Goal: Information Seeking & Learning: Learn about a topic

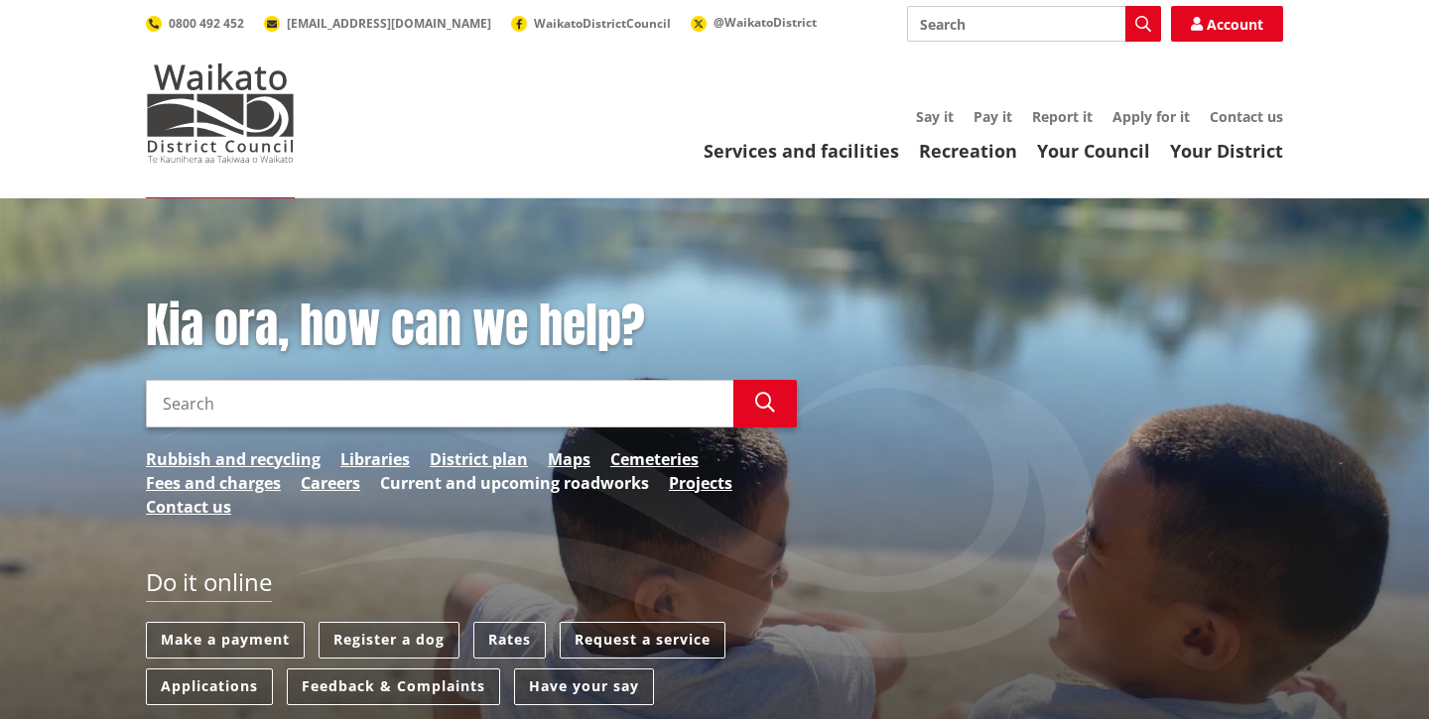
click at [516, 484] on link "Current and upcoming roadworks" at bounding box center [514, 483] width 269 height 24
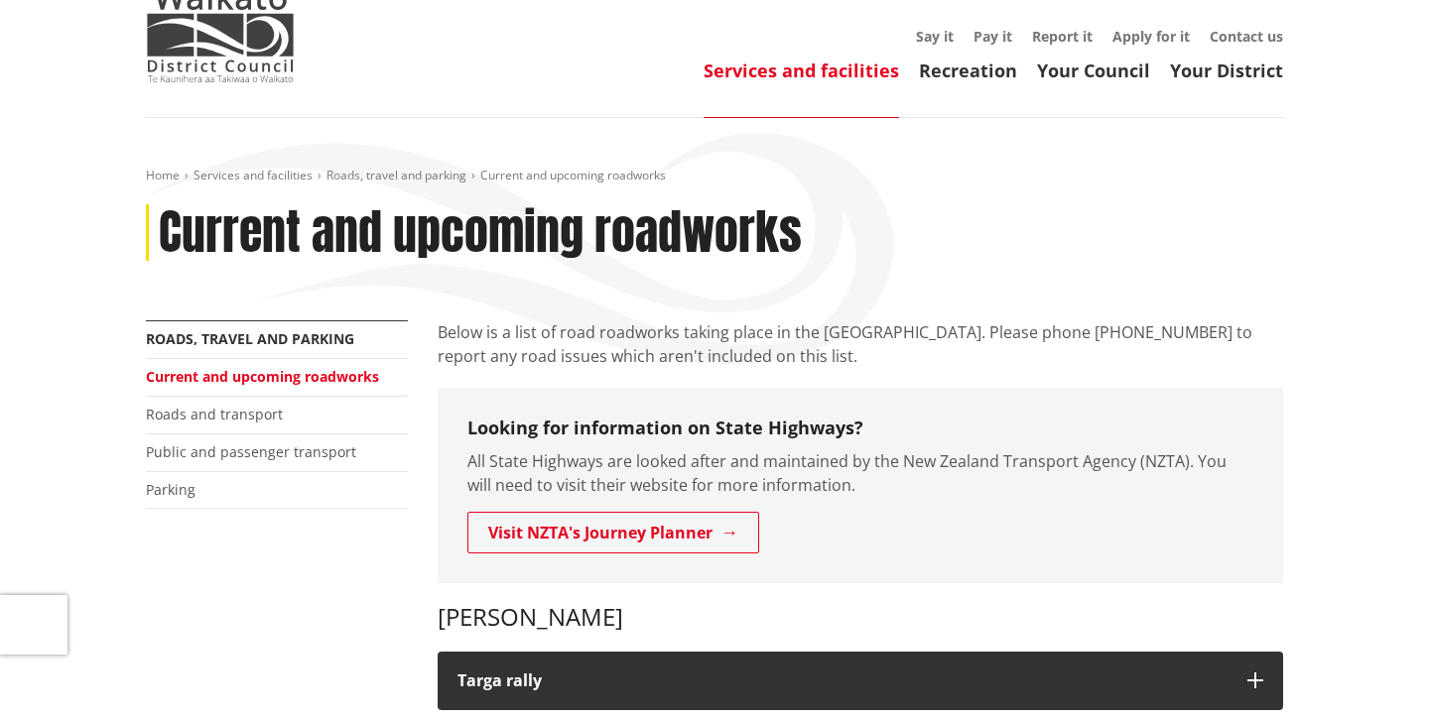
scroll to position [78, 0]
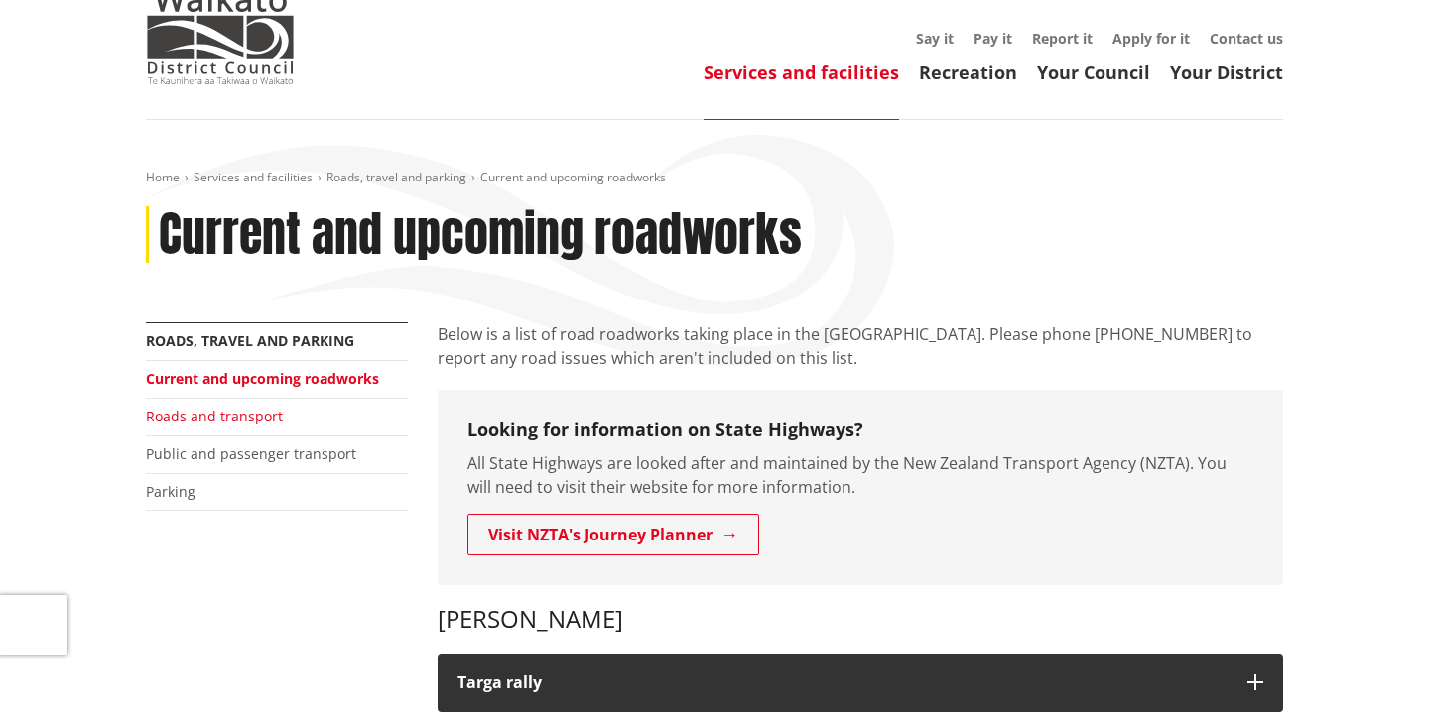
click at [223, 416] on link "Roads and transport" at bounding box center [214, 416] width 137 height 19
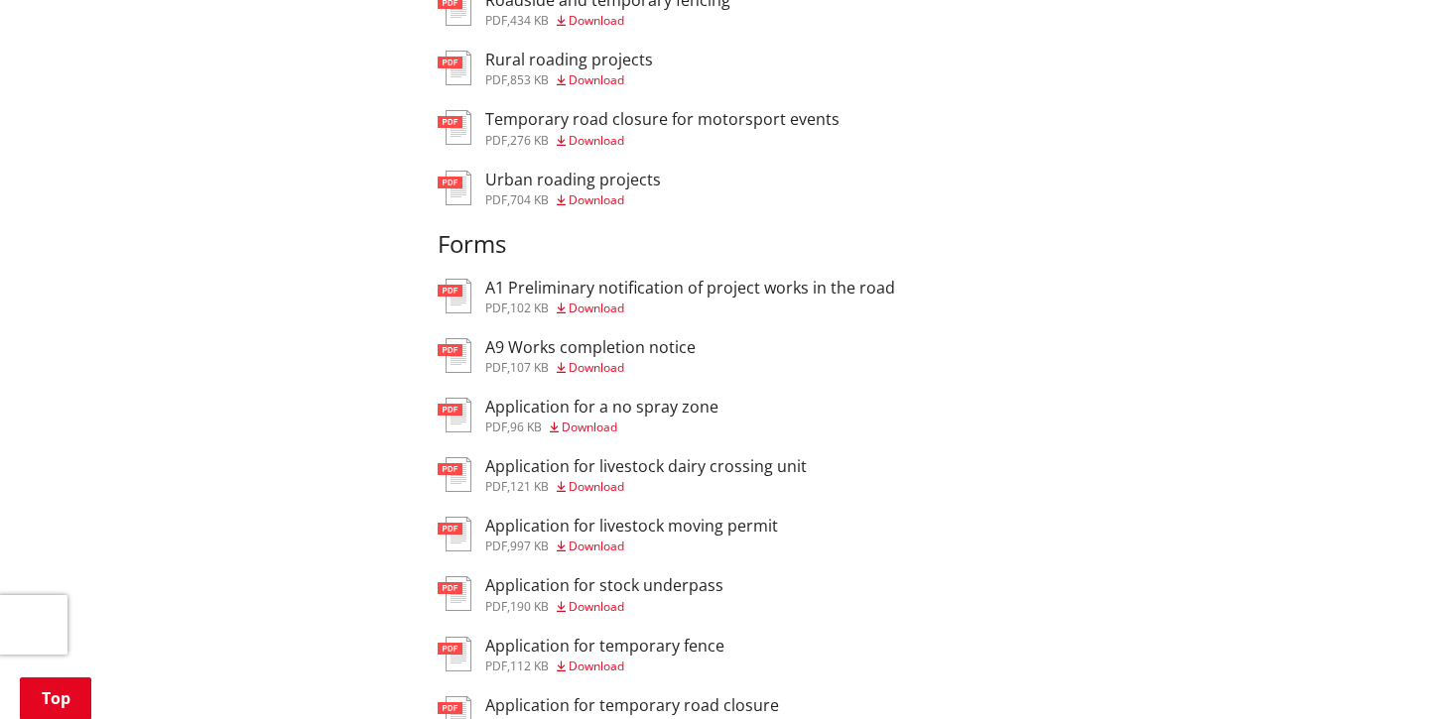
scroll to position [1205, 0]
click at [453, 530] on img at bounding box center [455, 533] width 34 height 35
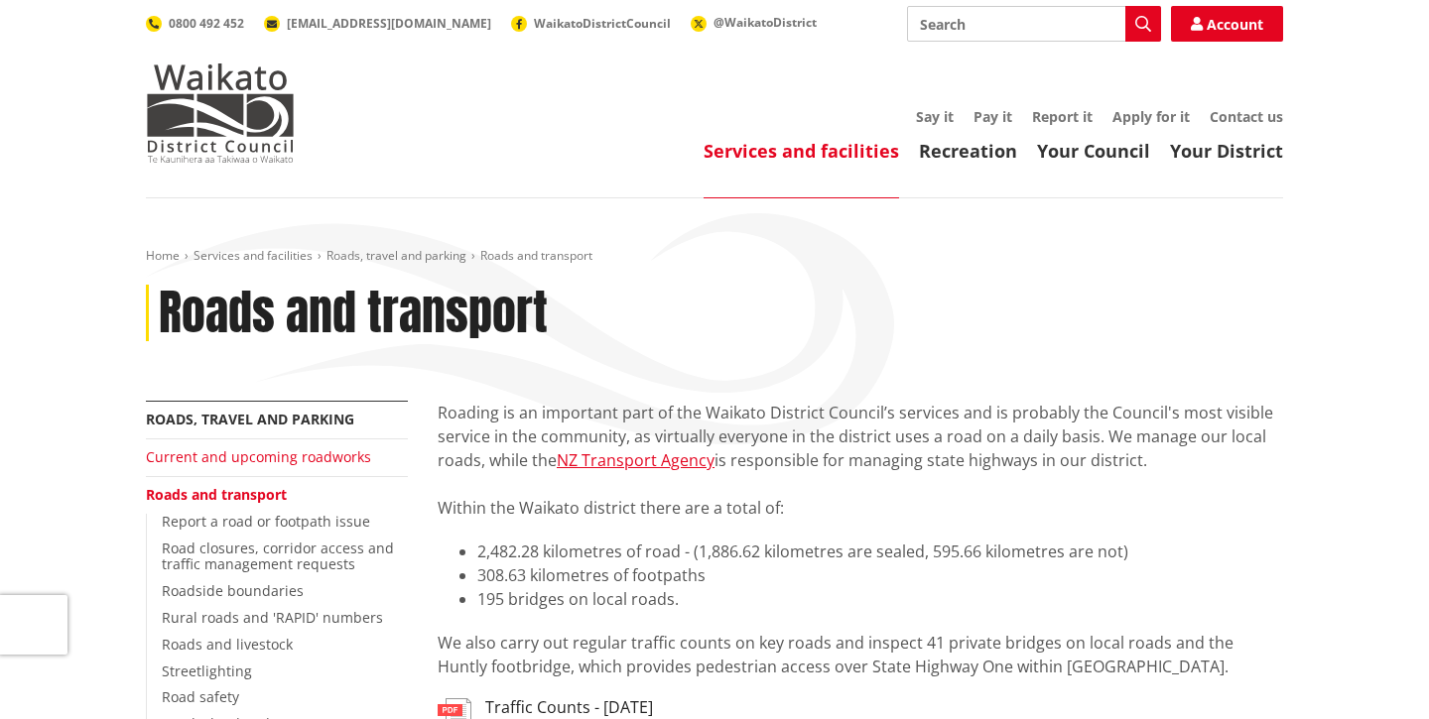
click at [244, 458] on link "Current and upcoming roadworks" at bounding box center [258, 456] width 225 height 19
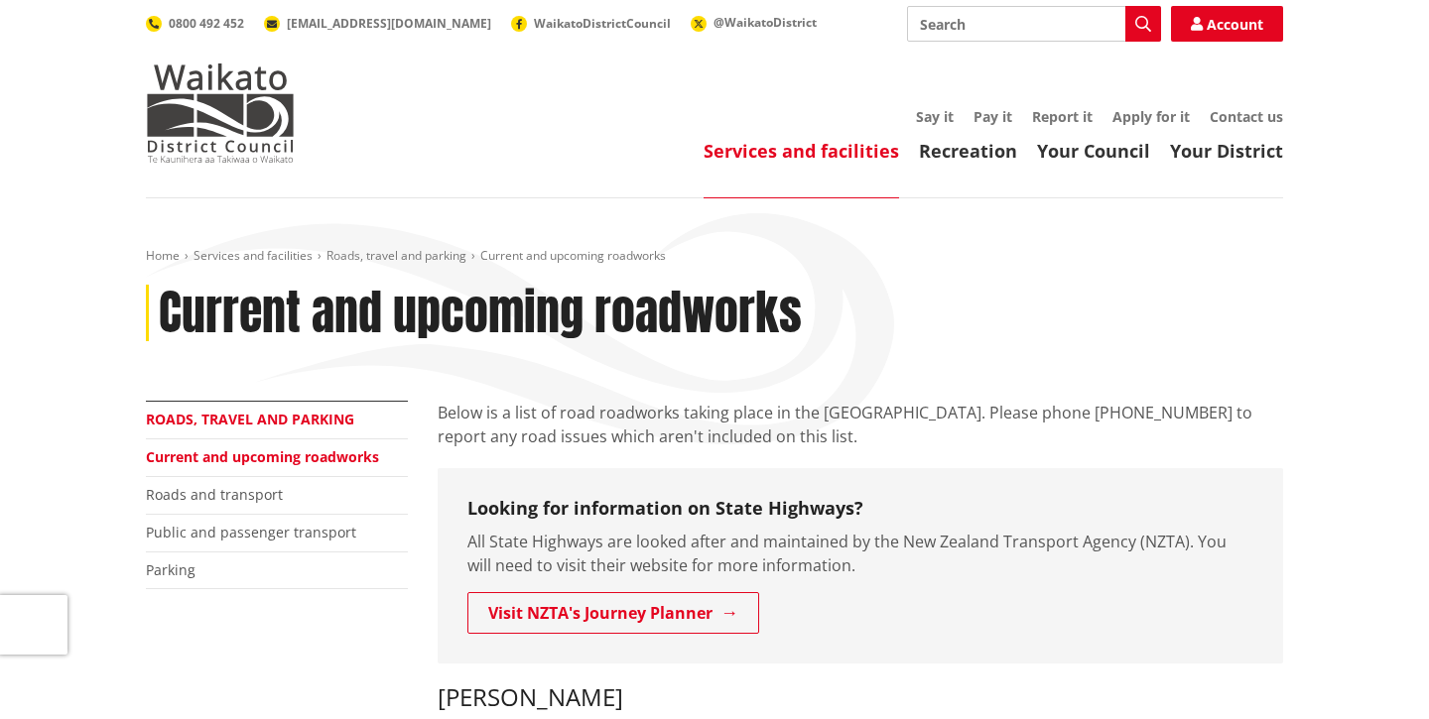
click at [316, 424] on link "Roads, travel and parking" at bounding box center [250, 419] width 208 height 19
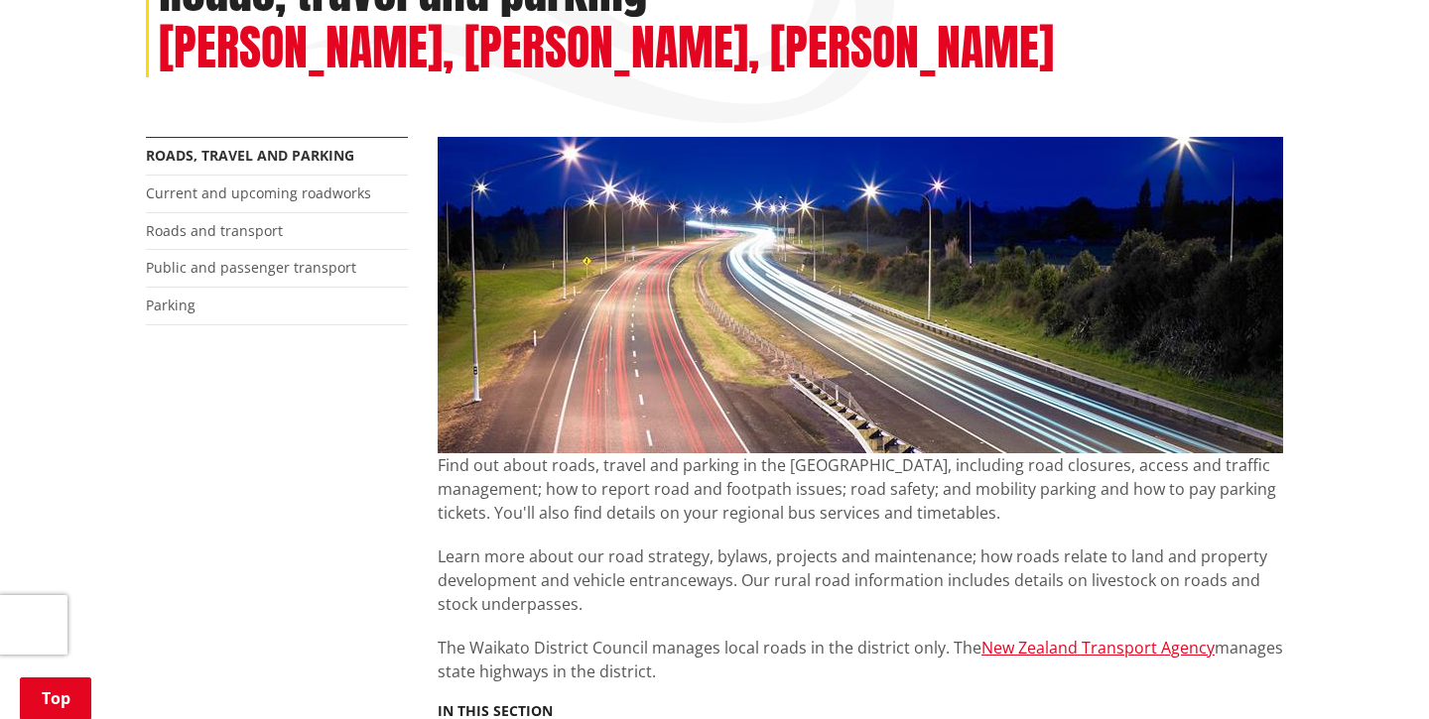
scroll to position [320, 0]
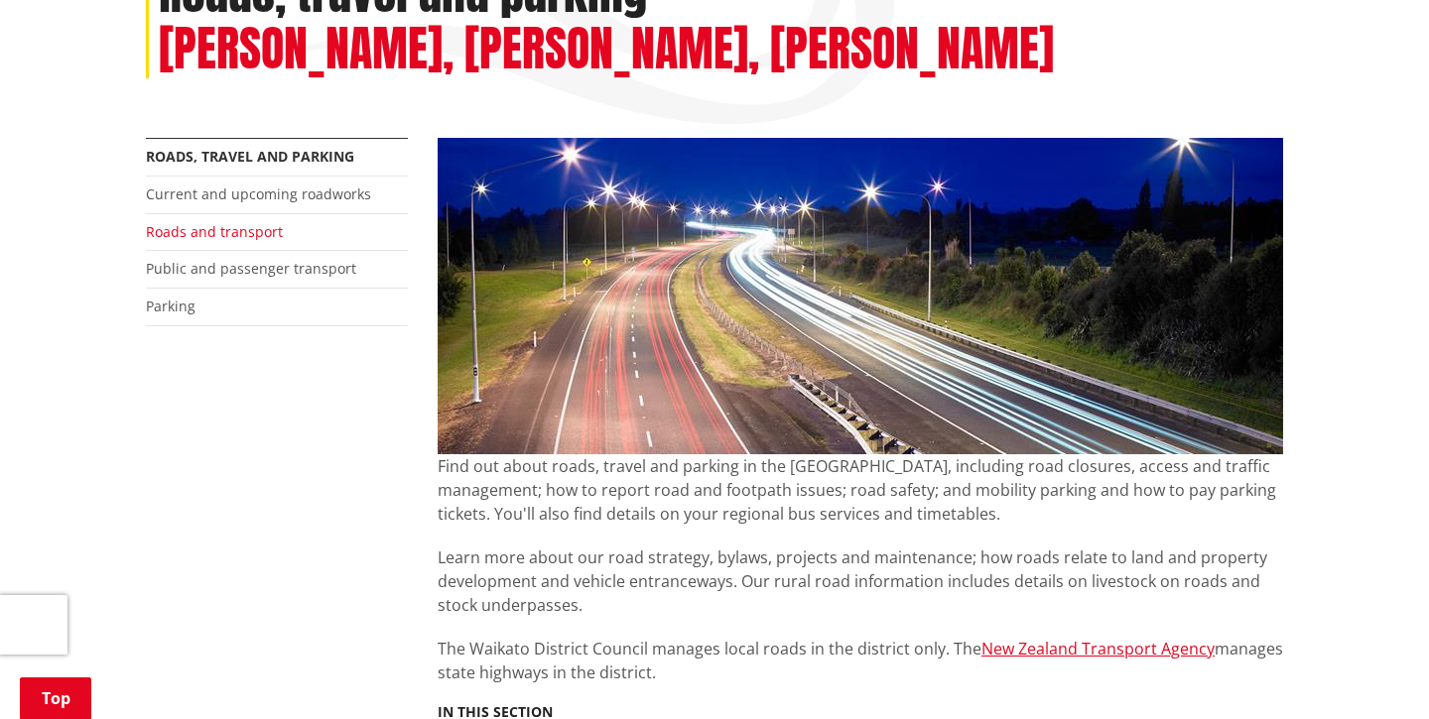
click at [257, 234] on link "Roads and transport" at bounding box center [214, 231] width 137 height 19
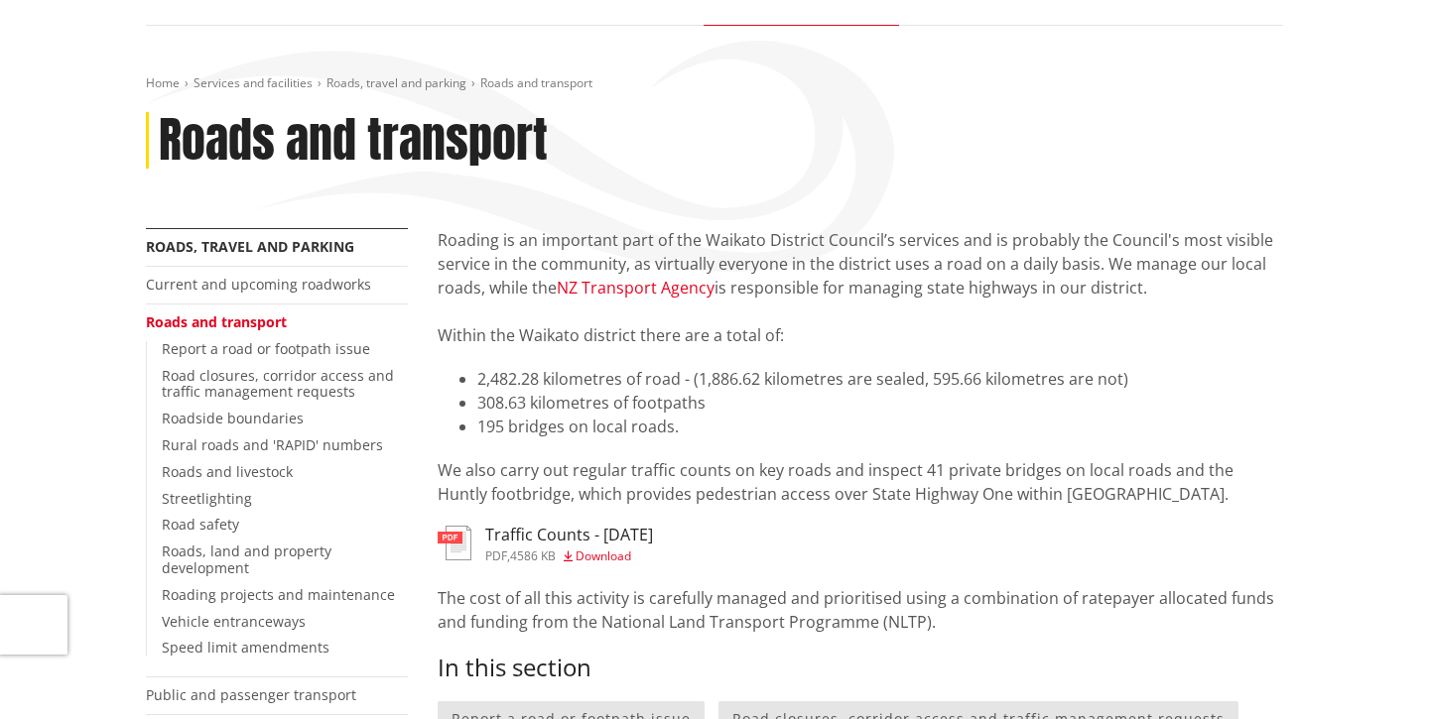
scroll to position [197, 0]
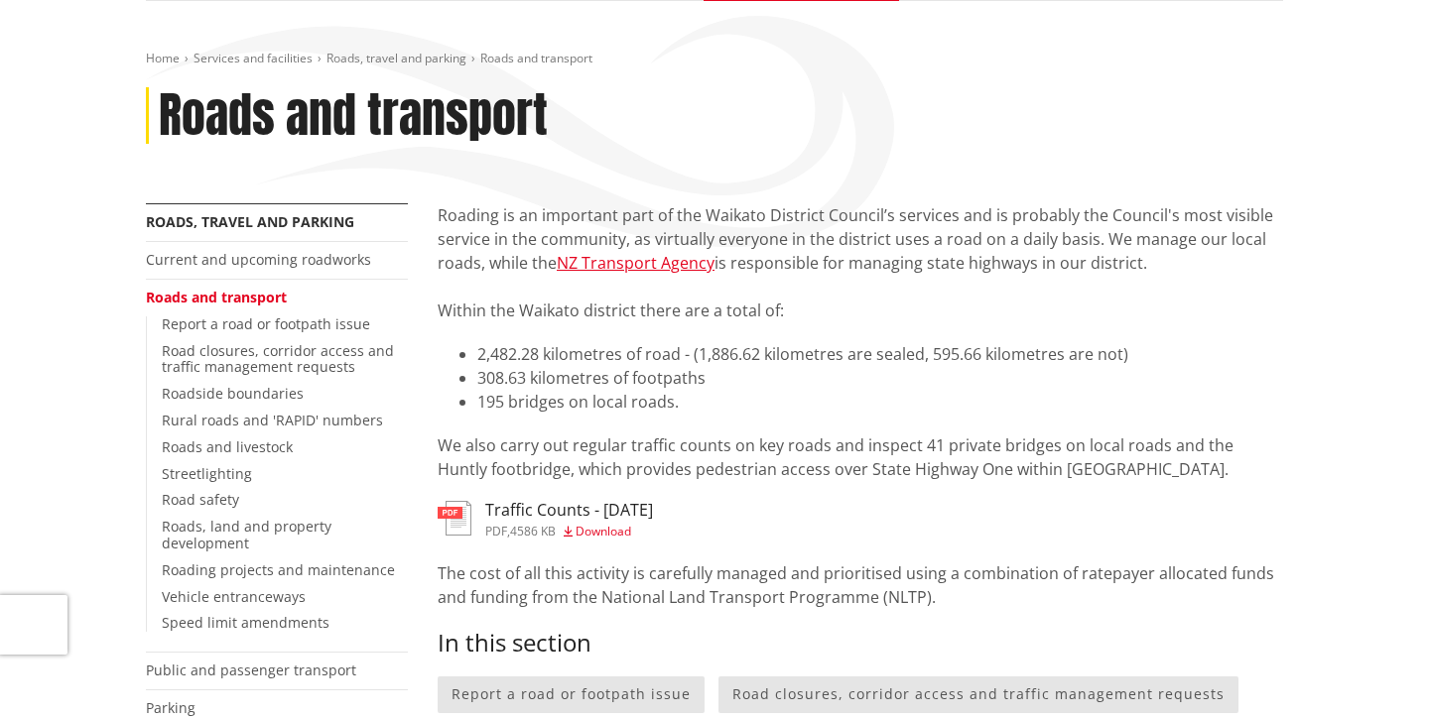
click at [451, 505] on img at bounding box center [455, 518] width 34 height 35
